Goal: Find specific page/section: Find specific page/section

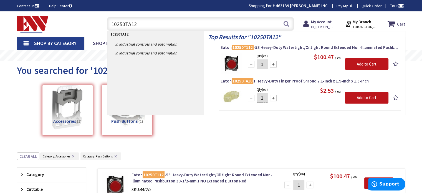
click at [108, 23] on input "10250TA12" at bounding box center [200, 24] width 187 height 14
type input "6350B"
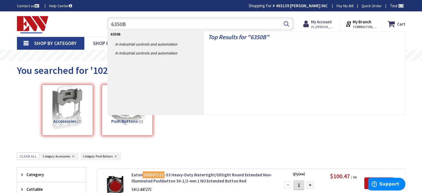
click at [182, 24] on input "6350B" at bounding box center [200, 24] width 187 height 14
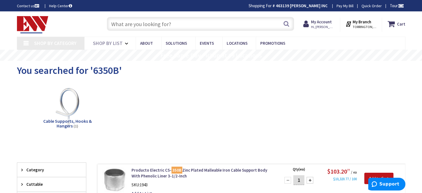
click at [182, 26] on input "text" at bounding box center [200, 24] width 187 height 14
paste input "6350B"
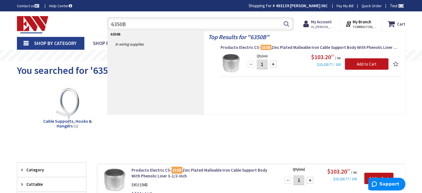
click at [184, 25] on input "6350B" at bounding box center [200, 24] width 187 height 14
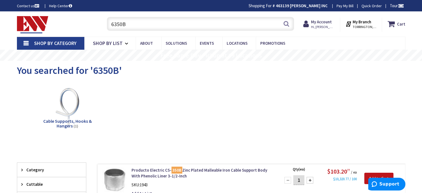
type input "6350B"
click at [243, 25] on input "text" at bounding box center [200, 24] width 187 height 14
paste input "Eaton 6350B heavy-duty industrial specification grade decorator single receptac…"
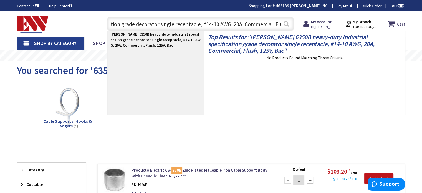
type input "Eaton 6350B heavy-duty industrial specification grade decorator single receptac…"
click at [284, 22] on button "Search" at bounding box center [285, 23] width 7 height 12
